Goal: Find specific page/section: Find specific page/section

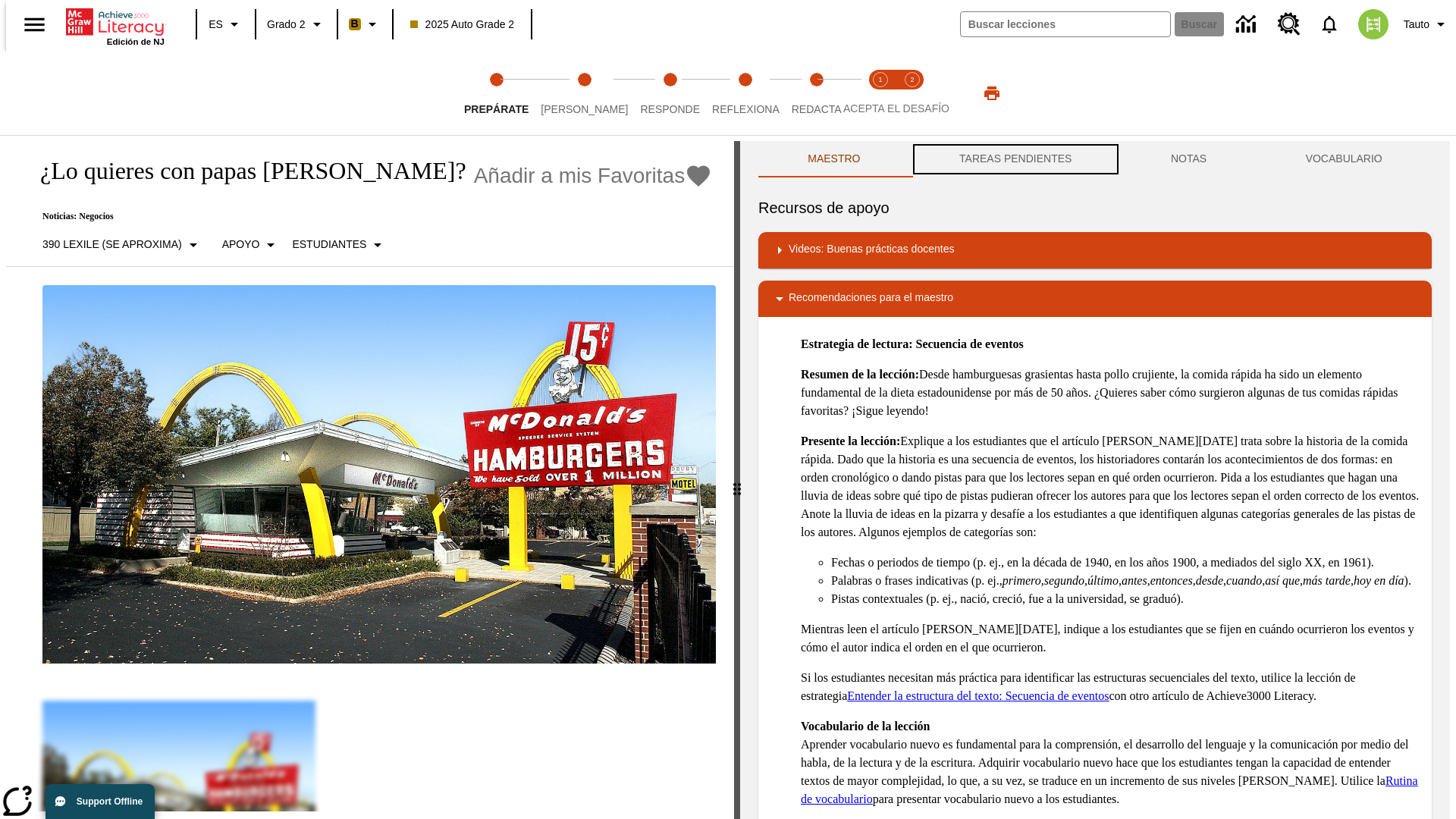
click at [1014, 159] on button "TAREAS PENDIENTES" at bounding box center [1016, 159] width 212 height 36
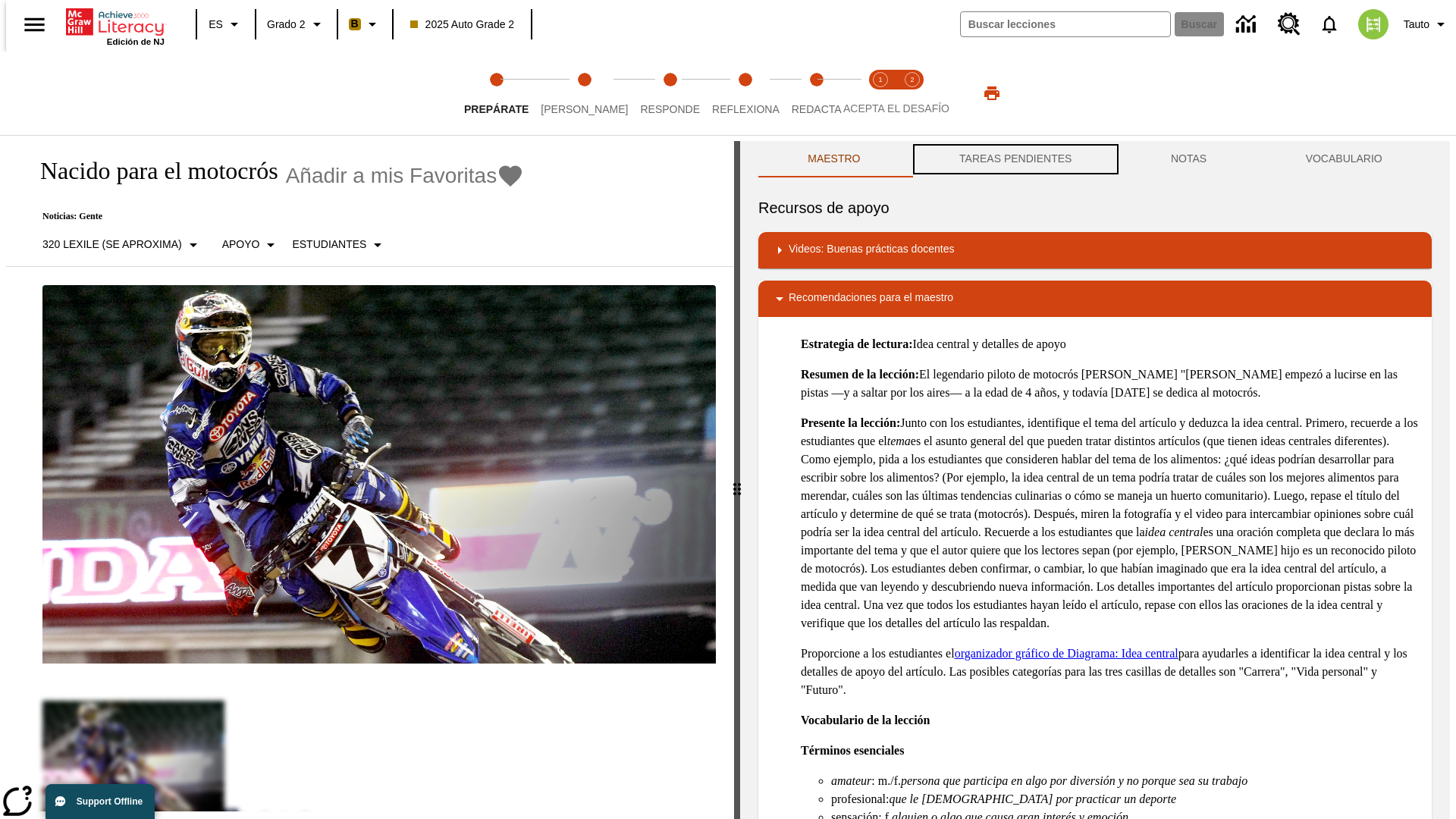
click at [1014, 159] on button "TAREAS PENDIENTES" at bounding box center [1016, 159] width 212 height 36
